Goal: Check status: Check status

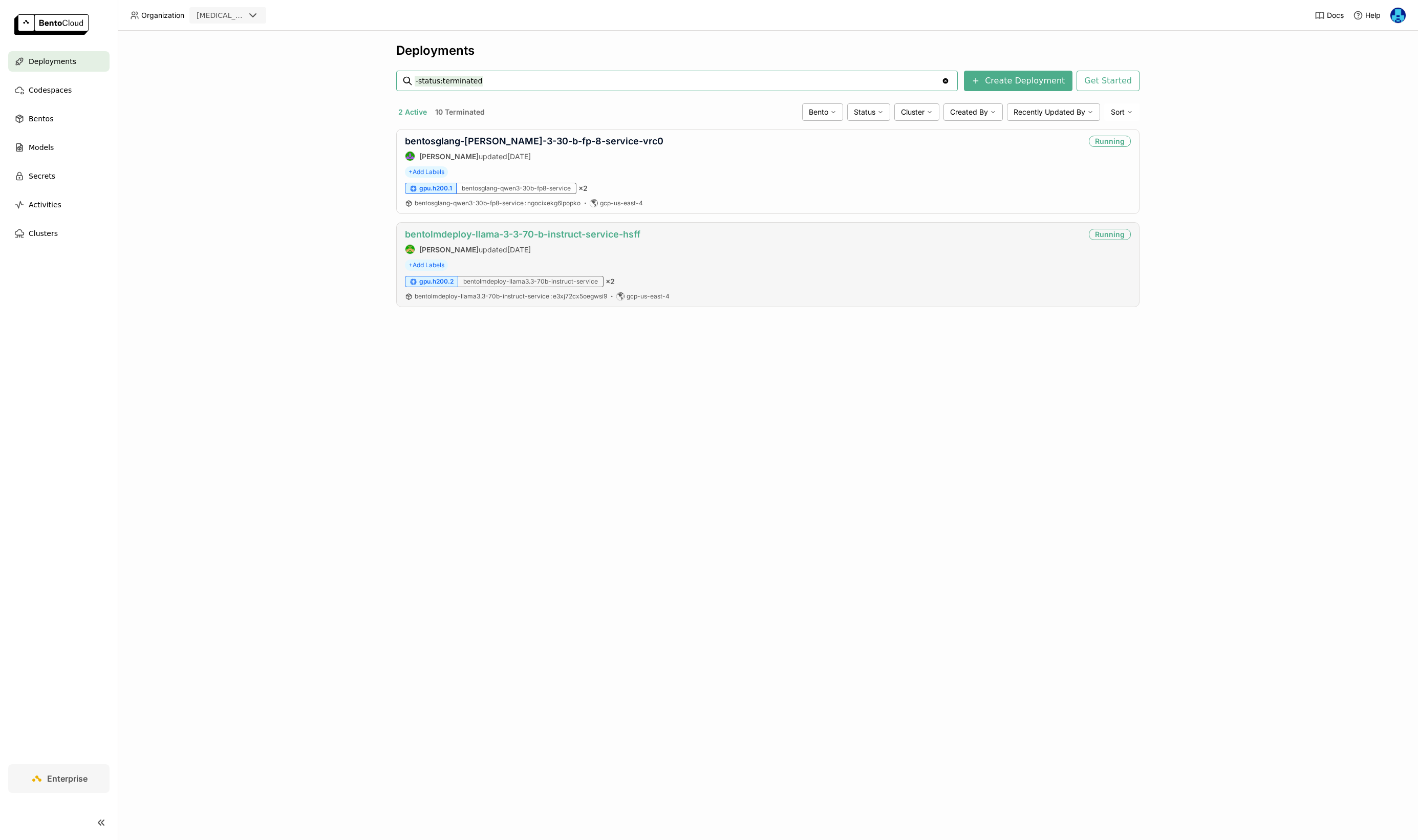
click at [548, 231] on link "bentolmdeploy-llama-3-3-70-b-instruct-service-hsff" at bounding box center [522, 234] width 235 height 11
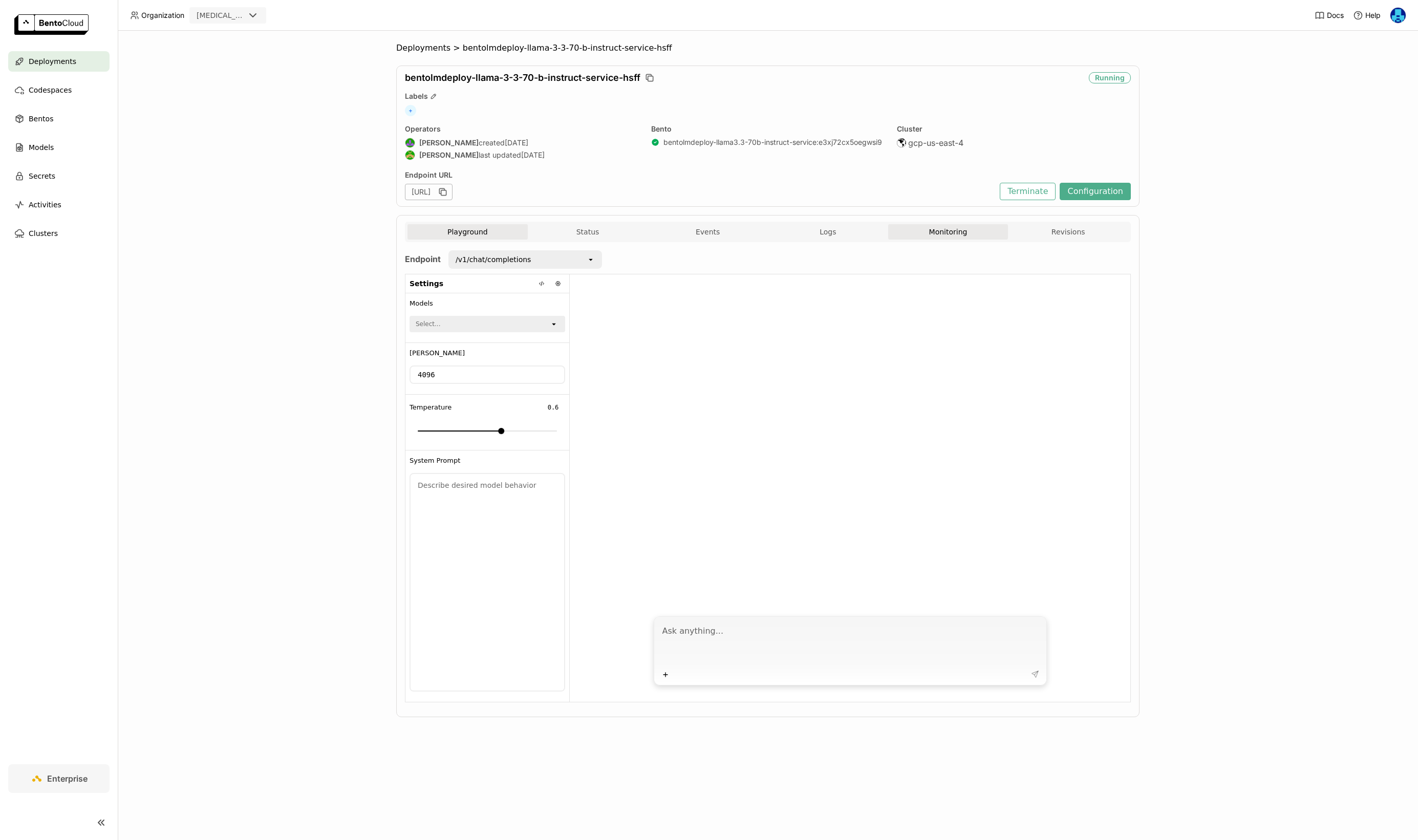
click at [950, 227] on button "Monitoring" at bounding box center [948, 232] width 120 height 15
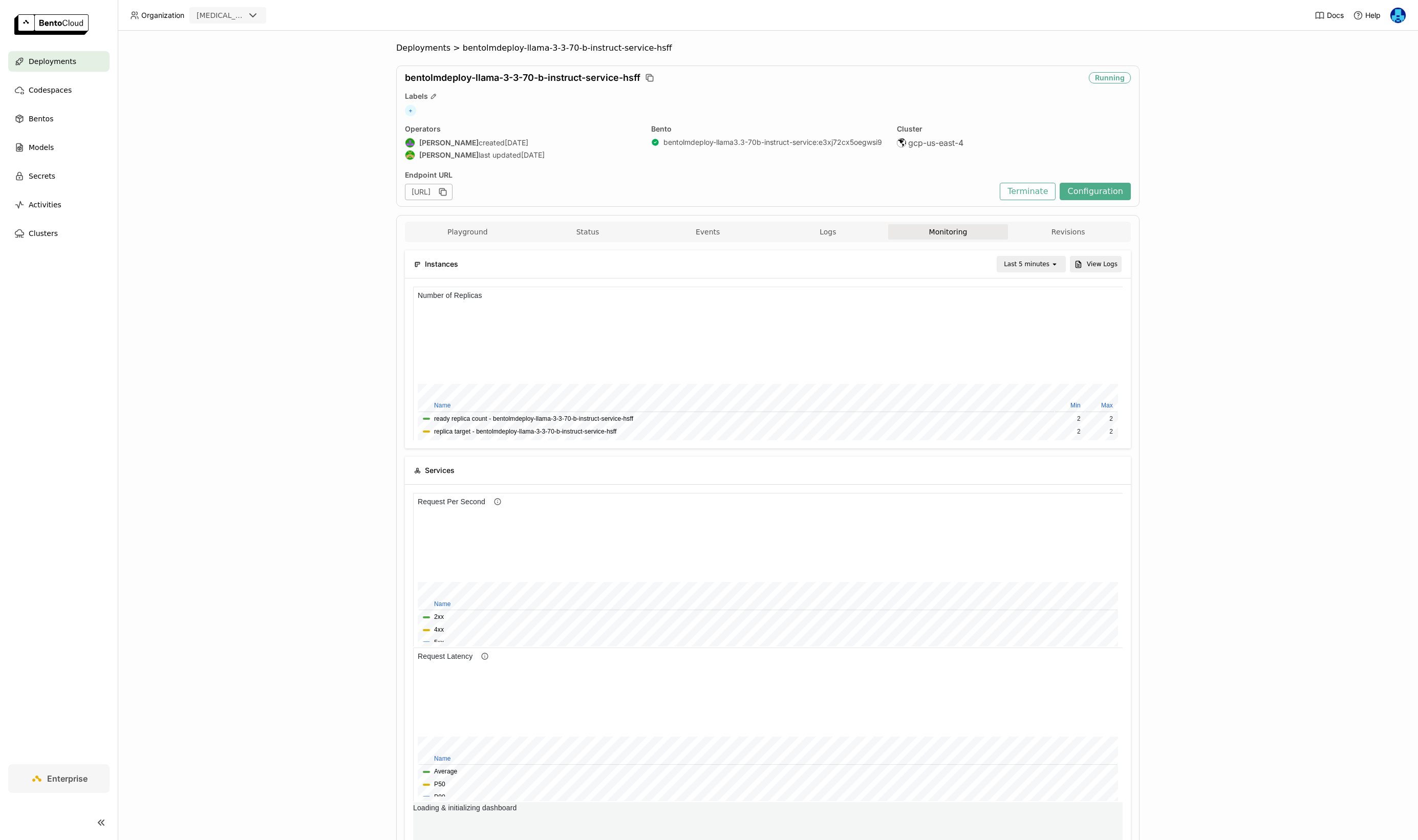
scroll to position [154, 354]
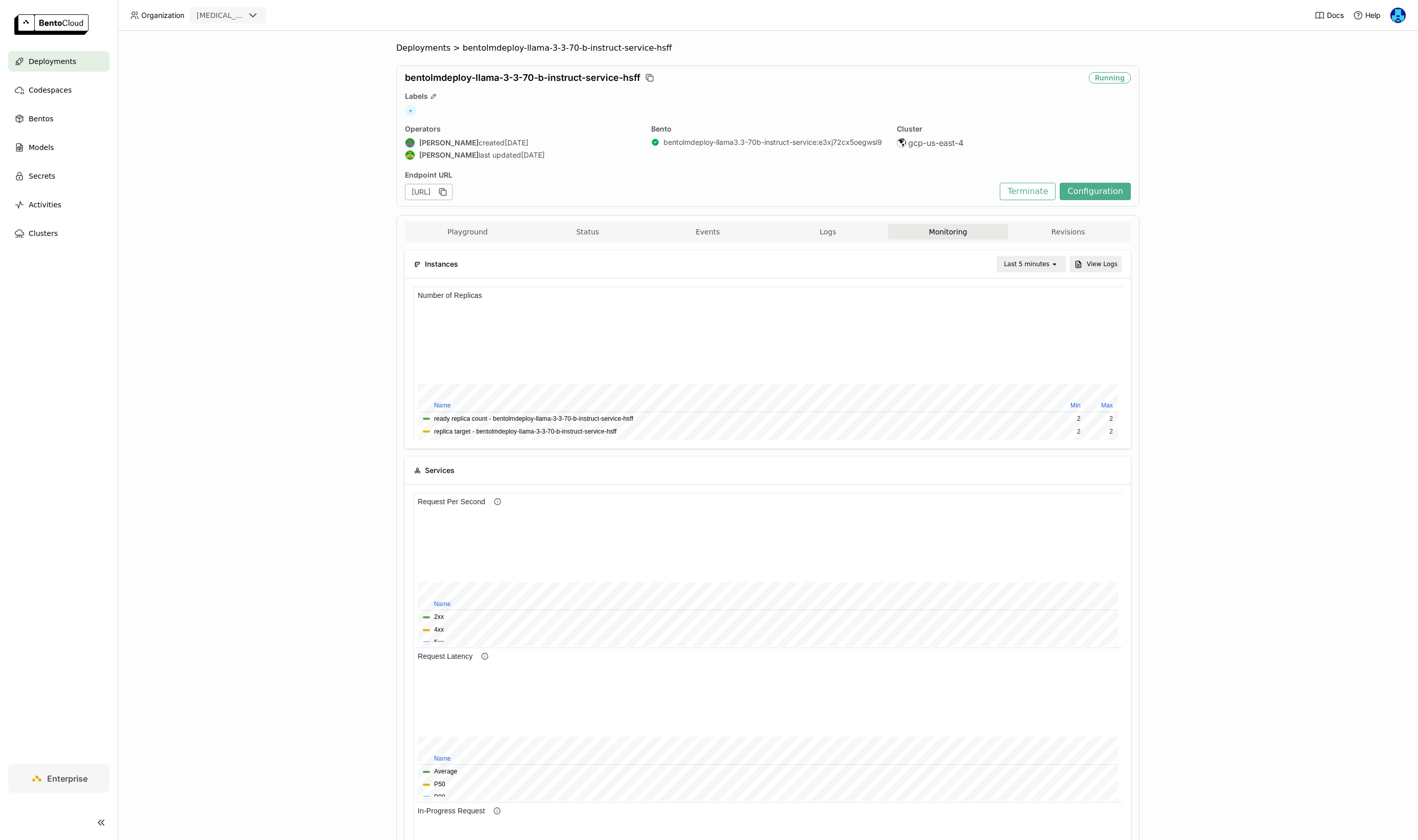
click at [1061, 268] on div "open" at bounding box center [1058, 264] width 14 height 14
click at [1040, 382] on div "Last 1 day" at bounding box center [1033, 380] width 50 height 10
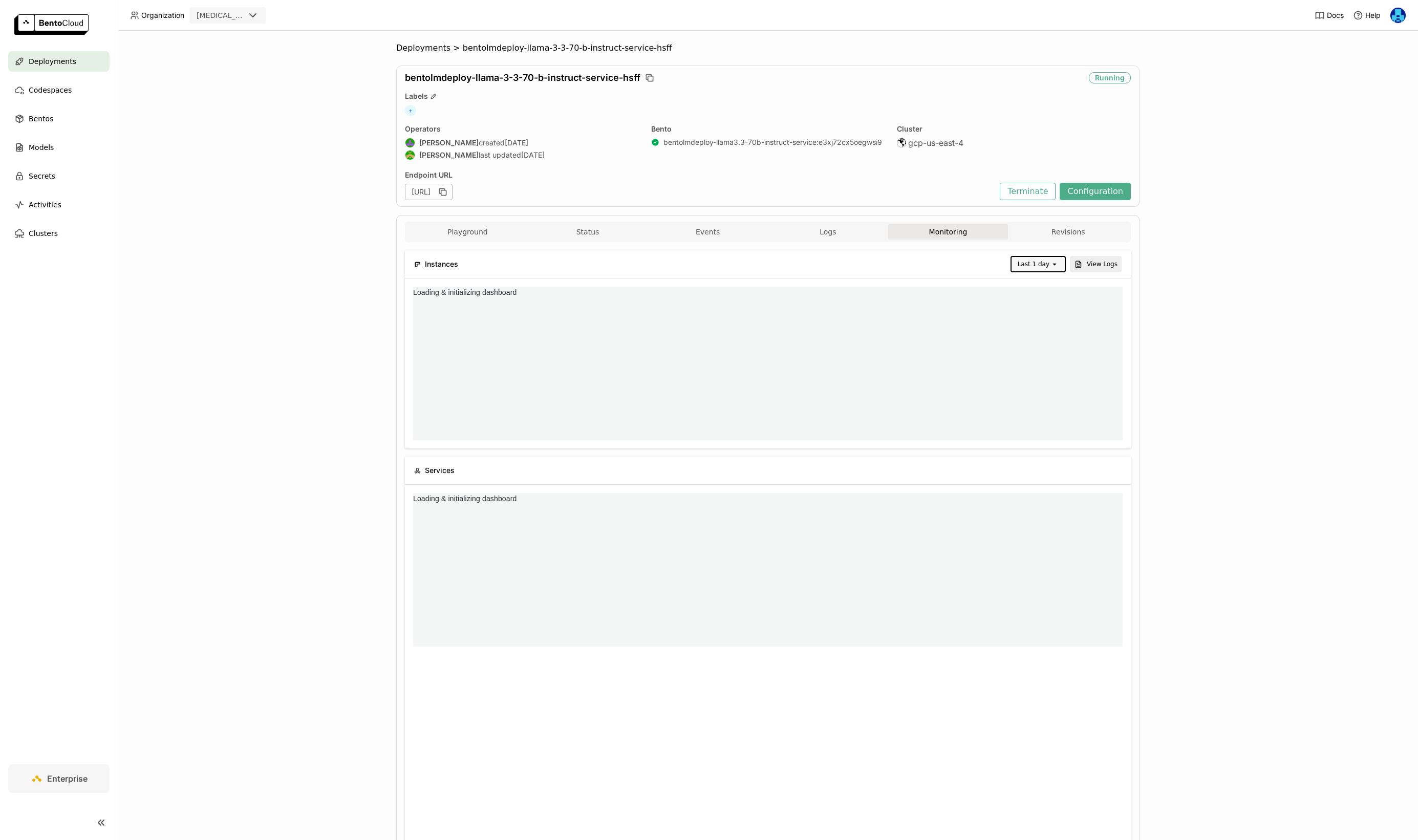
scroll to position [0, 0]
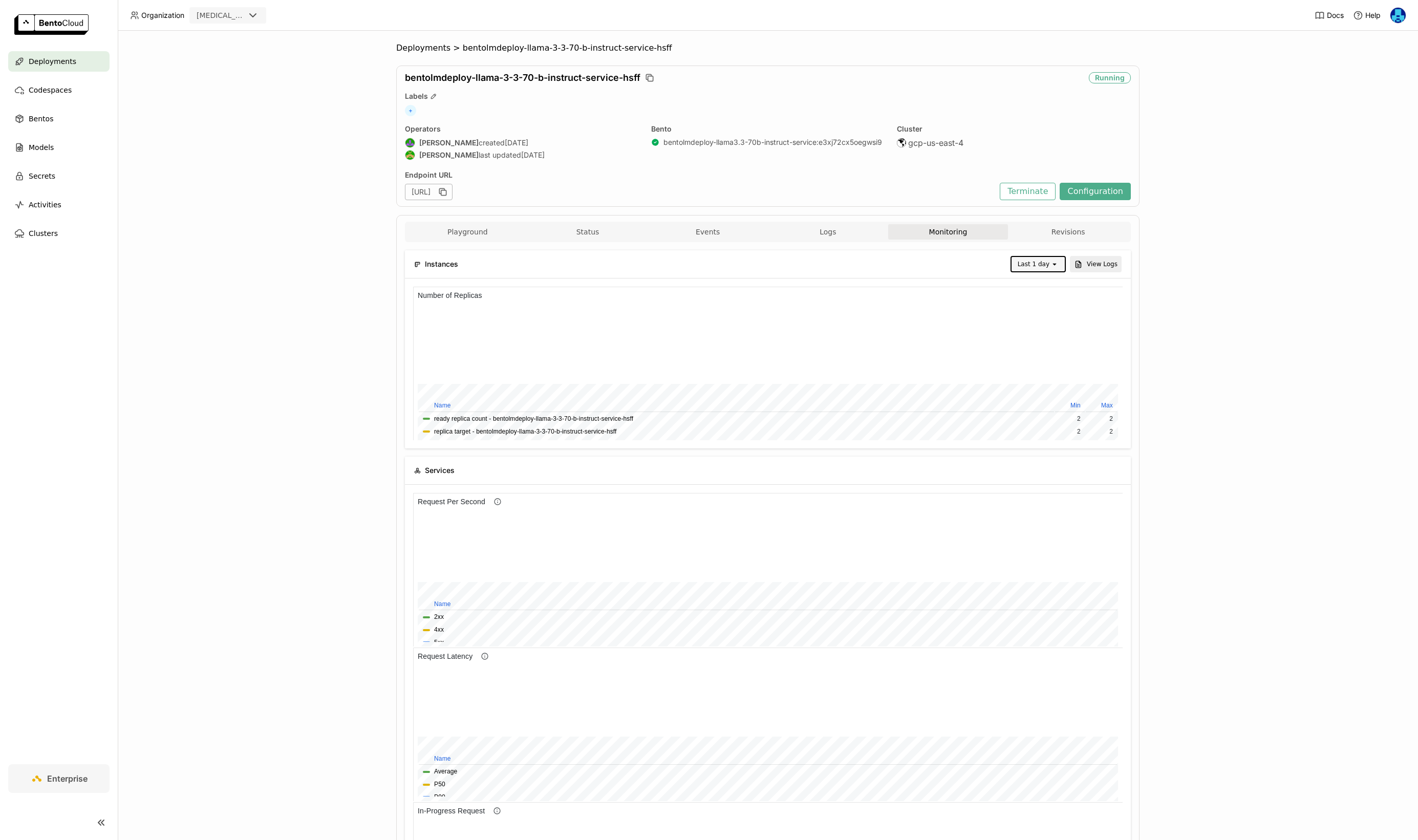
click at [1049, 264] on div "Last 1 day" at bounding box center [1033, 264] width 32 height 10
click at [1224, 297] on div "Deployments > bentolmdeploy-llama-3-3-70-b-instruct-service-hsff bentolmdeploy-…" at bounding box center [768, 435] width 1300 height 809
click at [428, 48] on span "Deployments" at bounding box center [423, 48] width 54 height 10
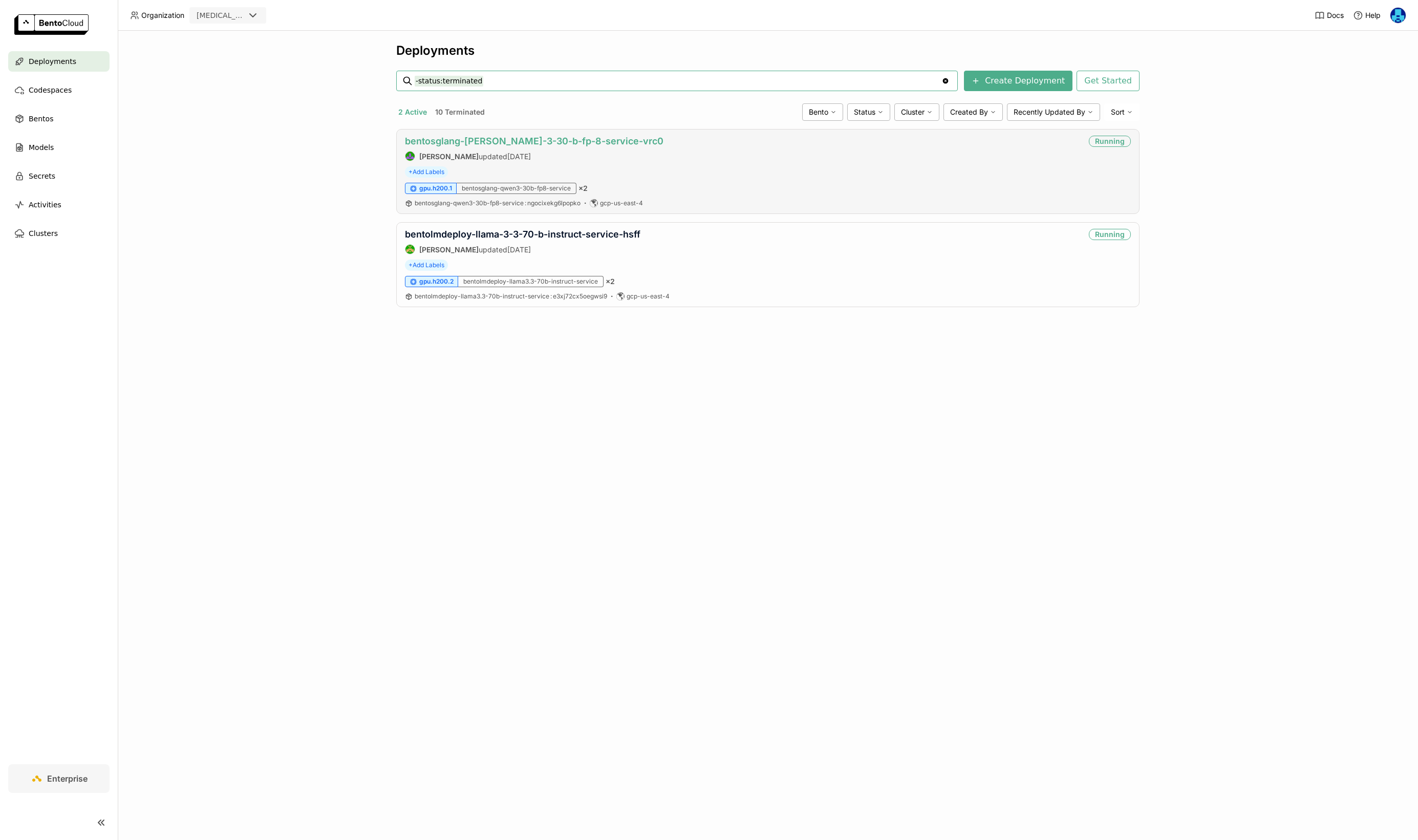
click at [546, 136] on link "bentosglang-[PERSON_NAME]-3-30-b-fp-8-service-vrc0" at bounding box center [534, 141] width 258 height 11
